Goal: Contribute content

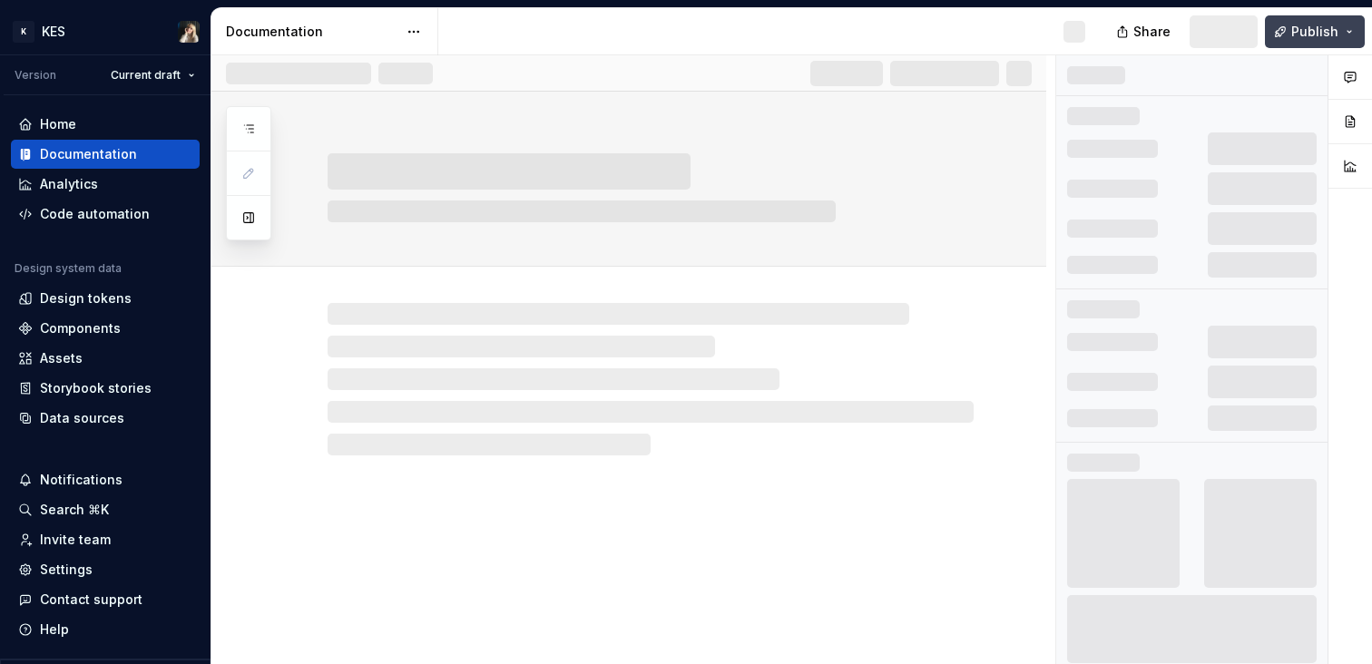
click at [1345, 33] on button "Publish" at bounding box center [1314, 31] width 100 height 33
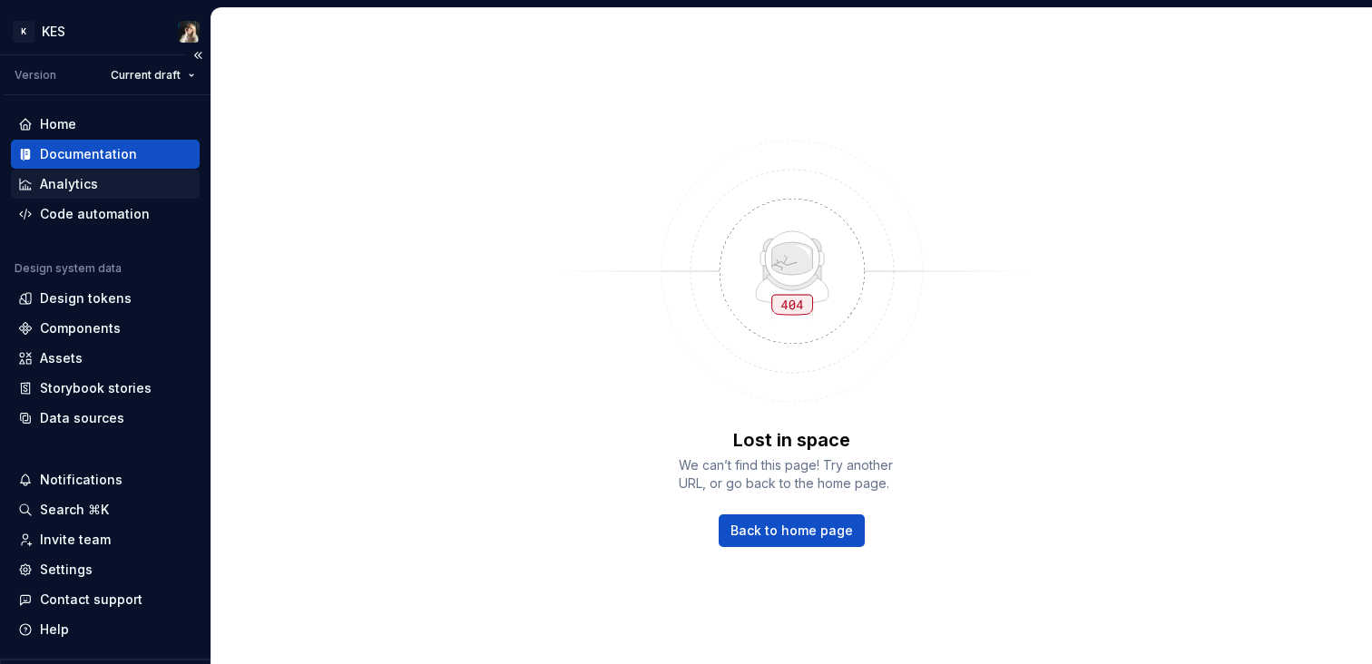
click at [76, 187] on div "Analytics" at bounding box center [69, 184] width 58 height 18
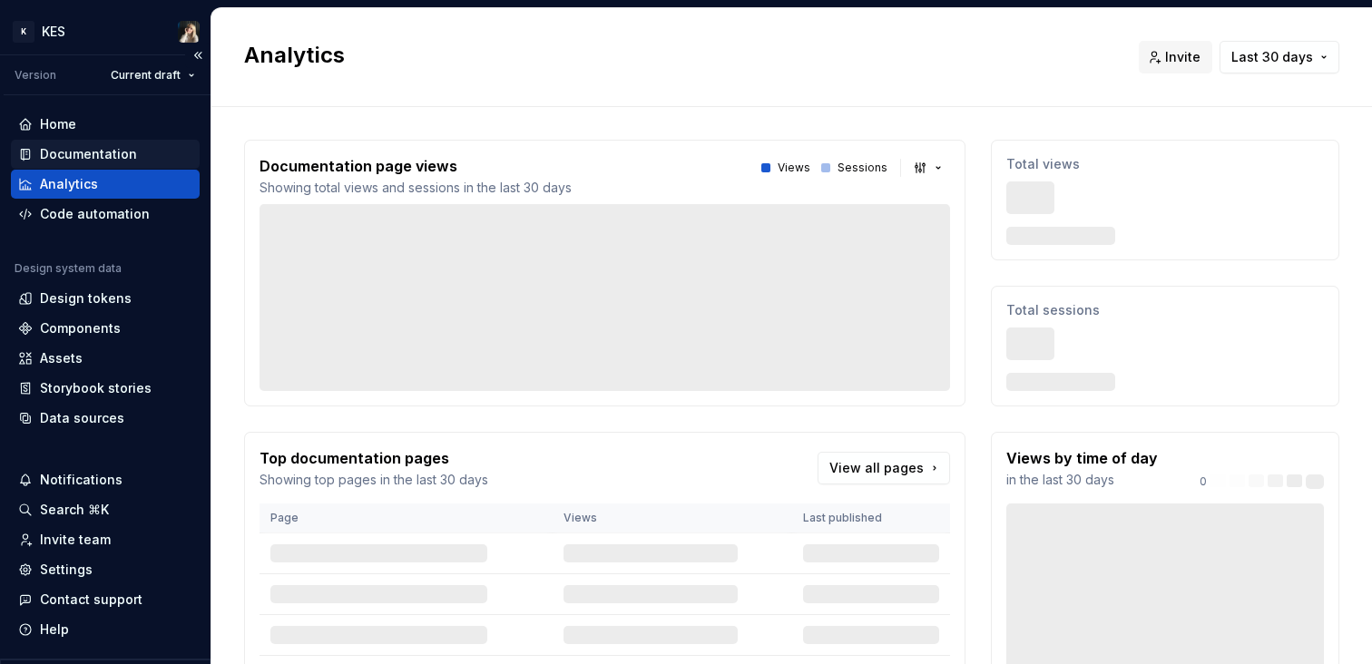
click at [112, 152] on div "Documentation" at bounding box center [88, 154] width 97 height 18
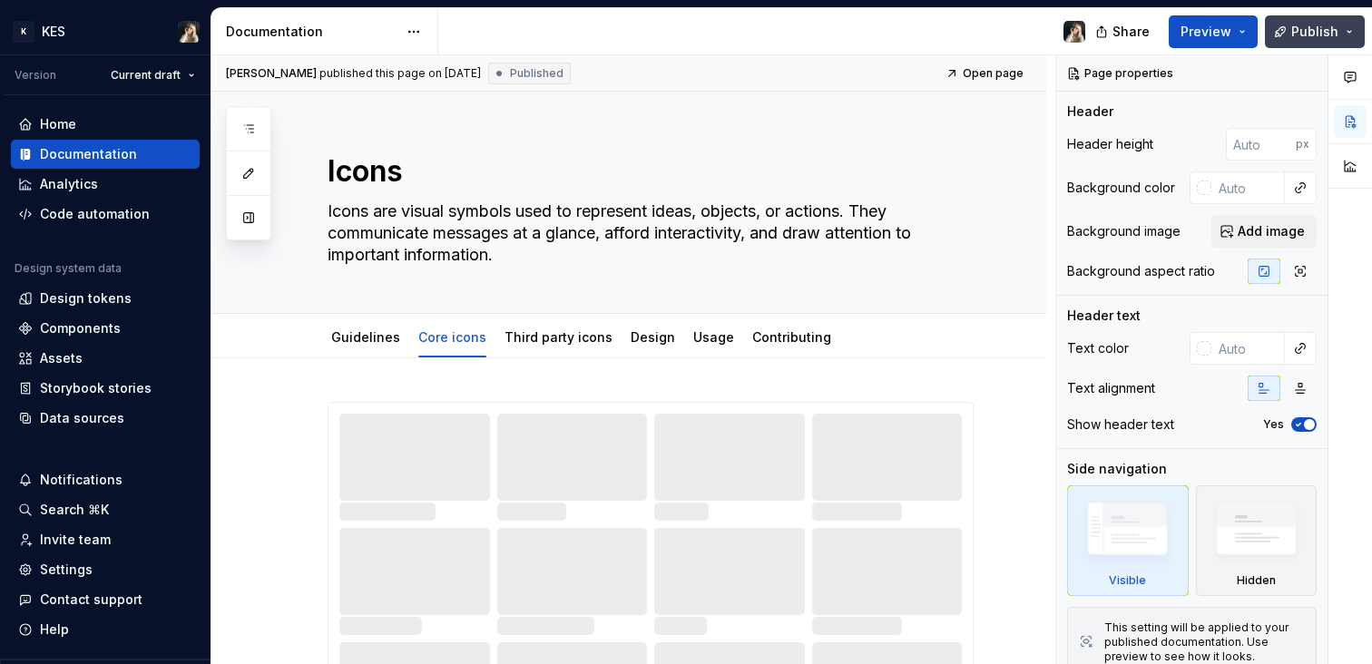
click at [1353, 24] on button "Publish" at bounding box center [1314, 31] width 100 height 33
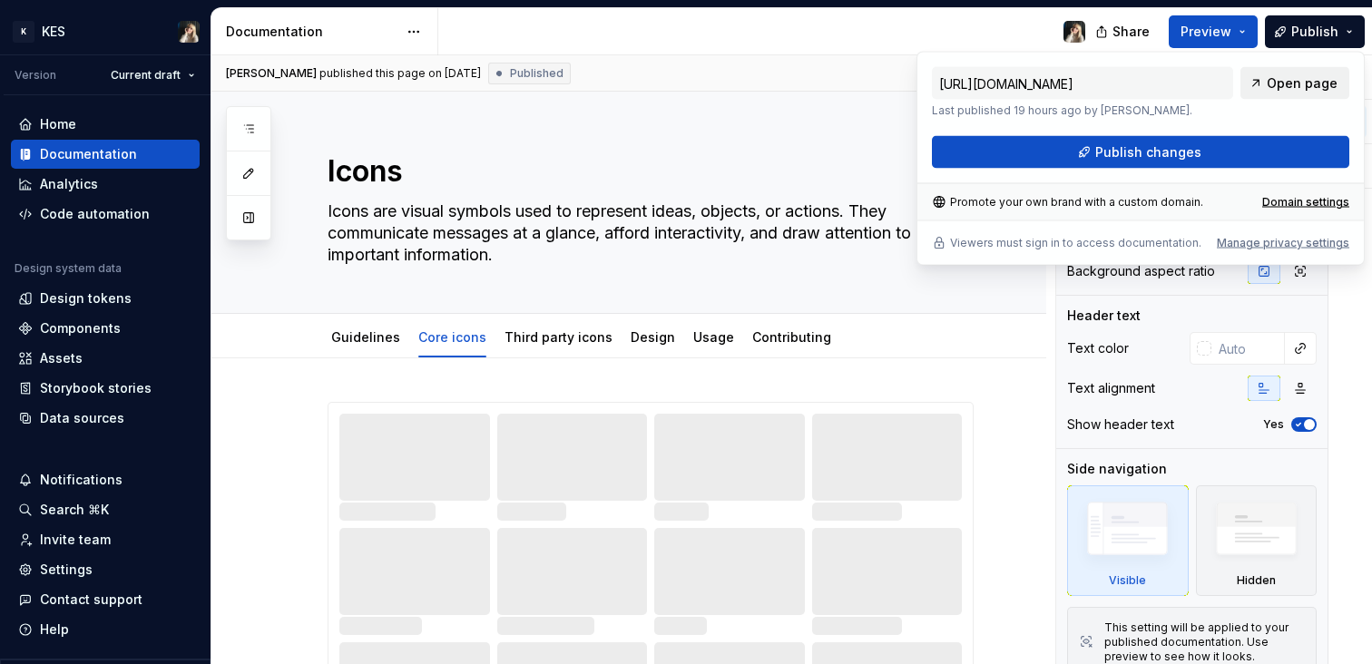
click at [1294, 85] on span "Open page" at bounding box center [1301, 83] width 71 height 18
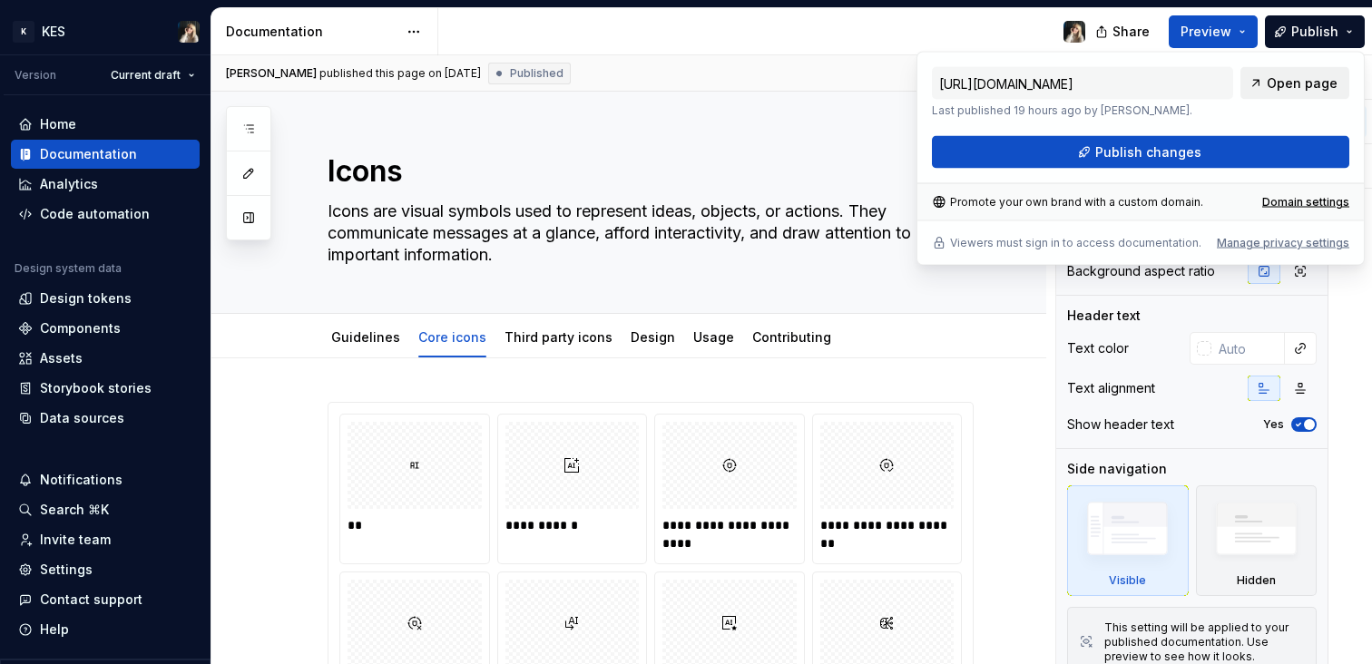
type textarea "*"
